Goal: Task Accomplishment & Management: Use online tool/utility

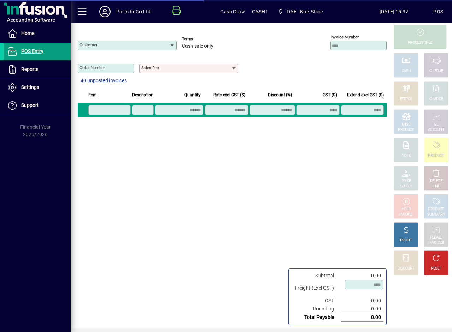
type input "**********"
click at [80, 11] on span at bounding box center [82, 11] width 17 height 17
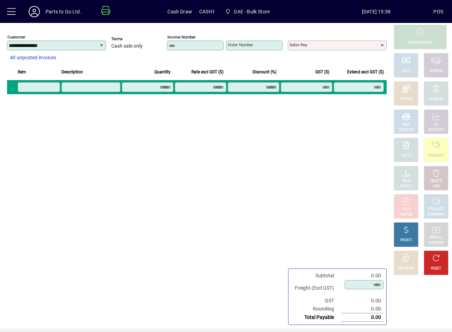
click at [15, 15] on span at bounding box center [11, 11] width 17 height 17
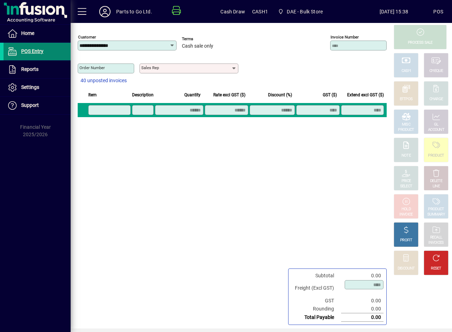
click at [29, 51] on span "POS Entry" at bounding box center [32, 51] width 22 height 6
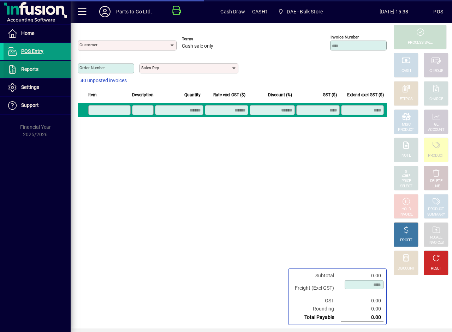
type input "**********"
click at [29, 66] on span "Reports" at bounding box center [21, 69] width 35 height 8
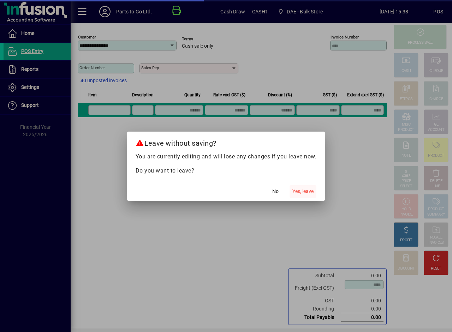
click at [301, 193] on span "Yes, leave" at bounding box center [302, 191] width 21 height 7
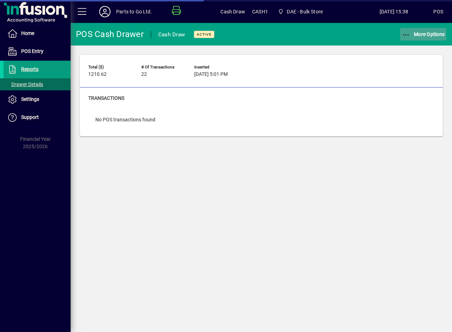
click at [419, 34] on span "More Options" at bounding box center [423, 34] width 43 height 6
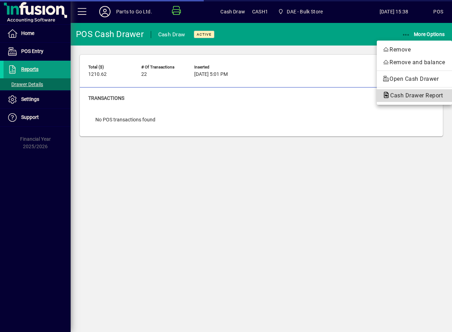
click at [396, 98] on span "Cash Drawer Report" at bounding box center [414, 95] width 64 height 7
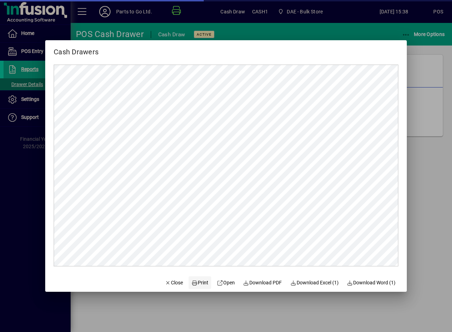
click at [194, 281] on span "Print" at bounding box center [199, 282] width 17 height 7
click at [430, 191] on div at bounding box center [226, 166] width 452 height 332
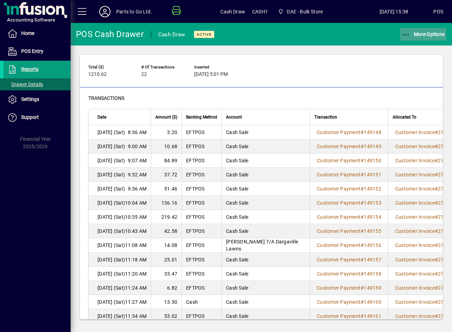
click at [409, 38] on button "More Options" at bounding box center [423, 34] width 47 height 13
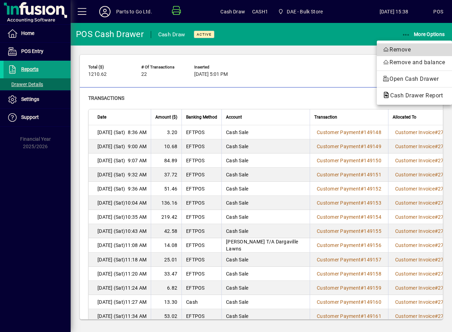
click at [402, 49] on span "Remove" at bounding box center [414, 50] width 64 height 8
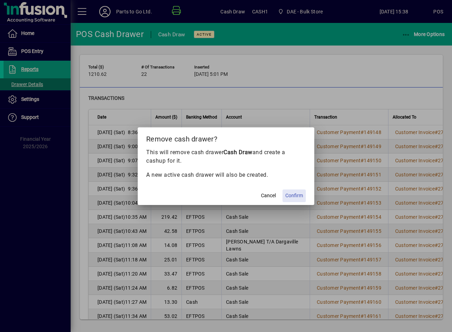
click at [293, 193] on span "Confirm" at bounding box center [294, 195] width 18 height 7
